Goal: Information Seeking & Learning: Learn about a topic

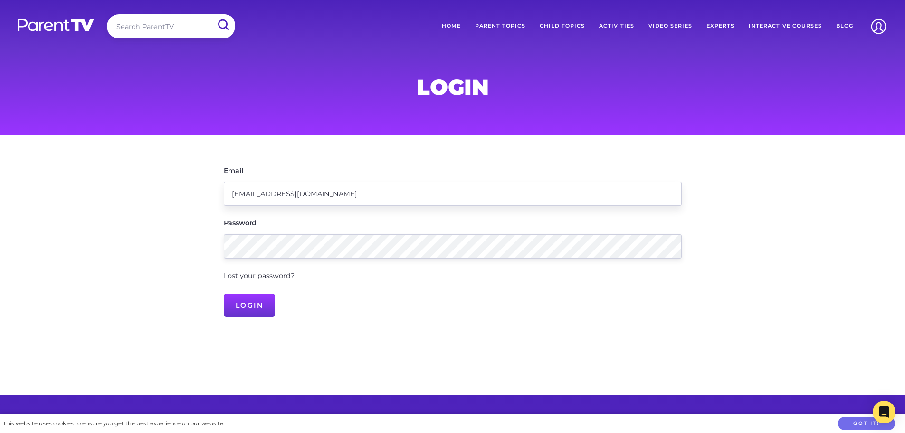
drag, startPoint x: 248, startPoint y: 194, endPoint x: 286, endPoint y: 185, distance: 39.1
click at [253, 192] on input "[EMAIL_ADDRESS][DOMAIN_NAME]" at bounding box center [453, 193] width 458 height 24
type input "[EMAIL_ADDRESS][DOMAIN_NAME]"
click at [253, 304] on input "Login" at bounding box center [250, 305] width 52 height 23
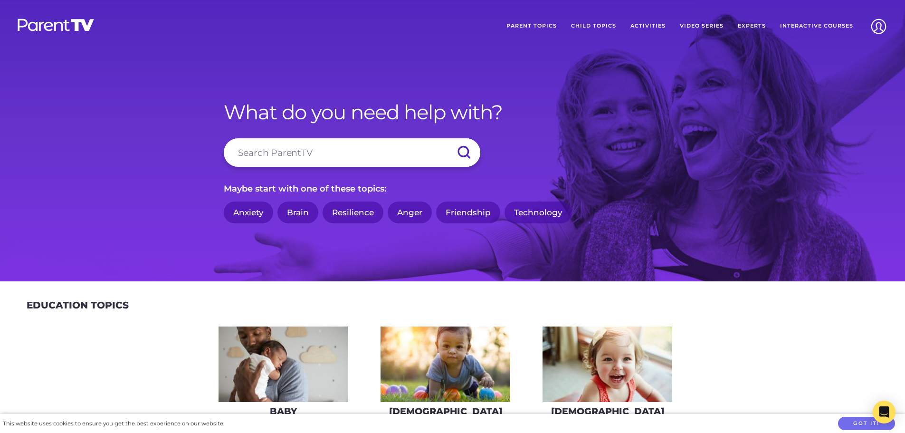
click at [406, 150] on input "search" at bounding box center [352, 152] width 256 height 28
type input "[MEDICAL_DATA]"
click at [447, 138] on input "submit" at bounding box center [463, 152] width 33 height 28
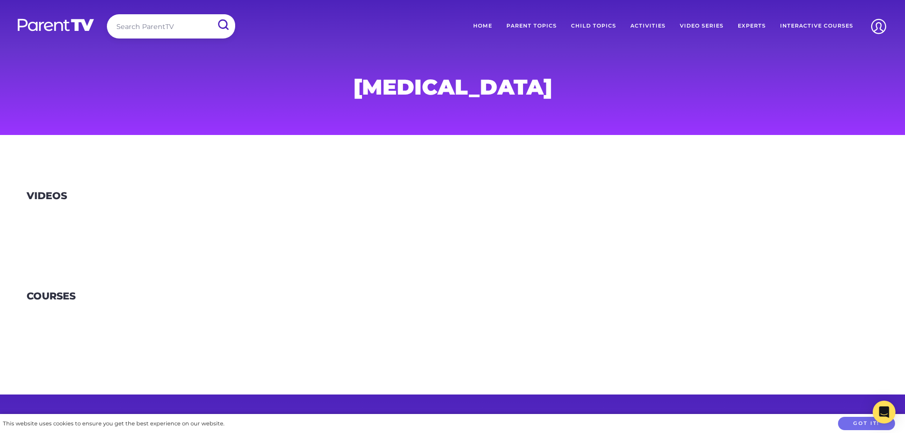
click at [209, 25] on input "search" at bounding box center [171, 26] width 128 height 24
type input "s"
type input "[MEDICAL_DATA]"
click at [210, 14] on input "submit" at bounding box center [222, 24] width 25 height 21
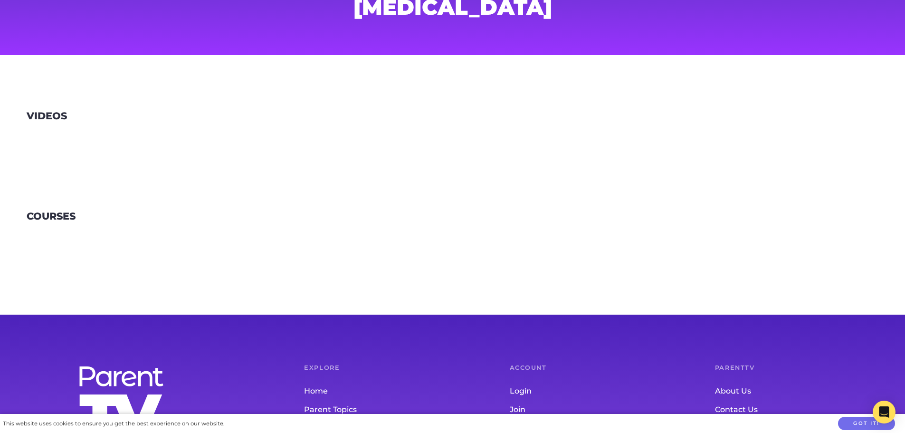
scroll to position [95, 0]
